Goal: Navigation & Orientation: Find specific page/section

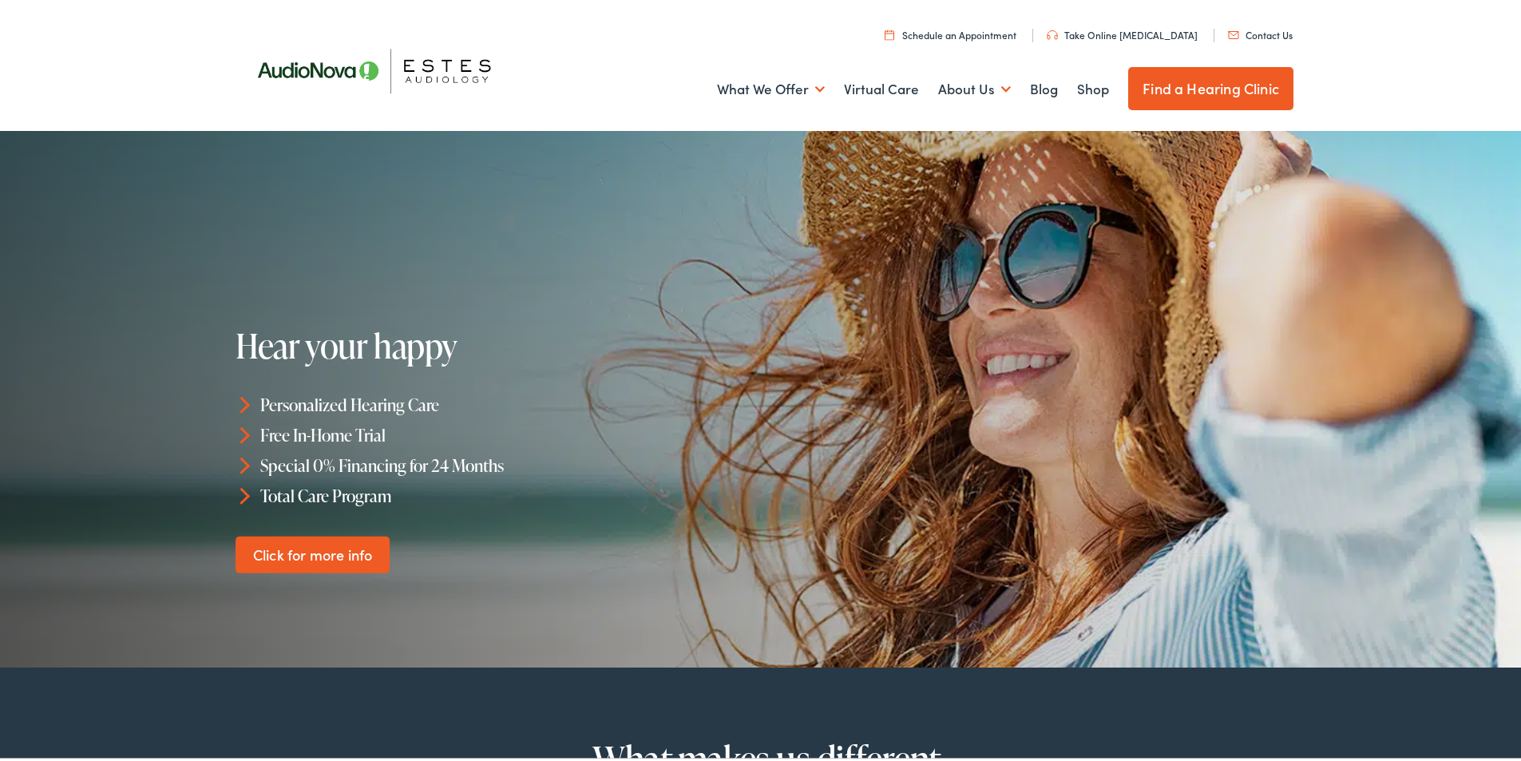
click at [1180, 88] on link "Find a Hearing Clinic" at bounding box center [1210, 85] width 165 height 43
